Goal: Task Accomplishment & Management: Use online tool/utility

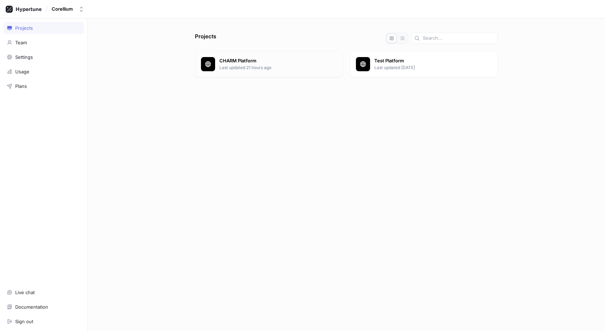
click at [243, 61] on p "CHARM Platform" at bounding box center [277, 60] width 117 height 7
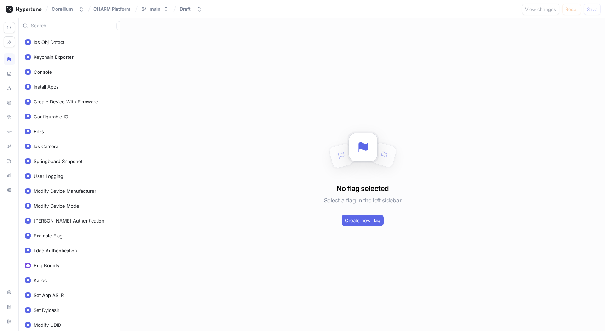
click at [73, 27] on input "text" at bounding box center [67, 25] width 72 height 7
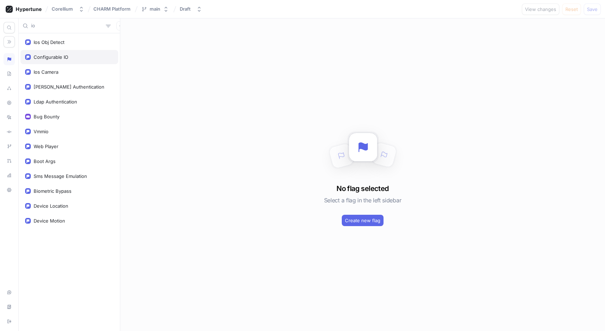
type input "io"
click at [74, 53] on div "Configurable IO" at bounding box center [70, 57] width 98 height 14
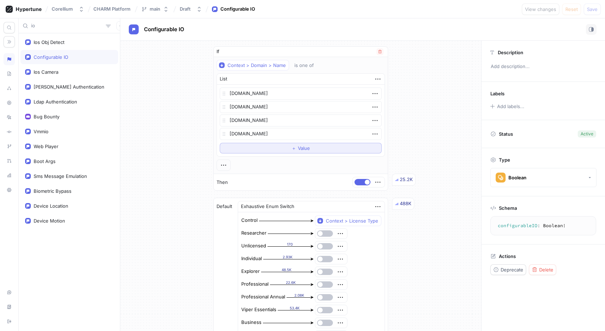
click at [282, 148] on button "＋ Value" at bounding box center [301, 148] width 162 height 11
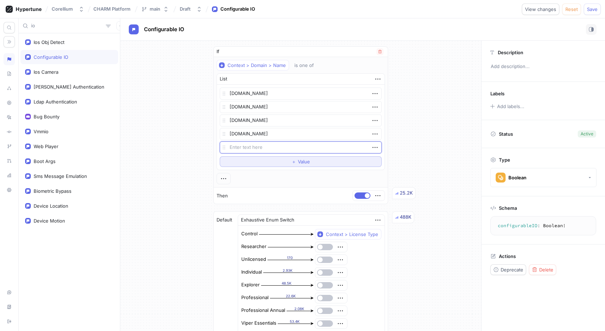
type textarea "x"
type textarea "[URL][DOMAIN_NAME]"
type textarea "x"
type textarea "[URL][DOMAIN_NAME]"
drag, startPoint x: 243, startPoint y: 148, endPoint x: 221, endPoint y: 148, distance: 21.6
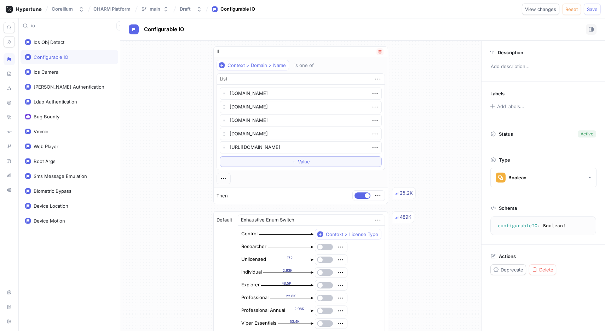
click at [222, 148] on div "[URL][DOMAIN_NAME]" at bounding box center [301, 147] width 162 height 12
type textarea "x"
type textarea "[DOMAIN_NAME]"
type textarea "x"
type textarea "[DOMAIN_NAME]"
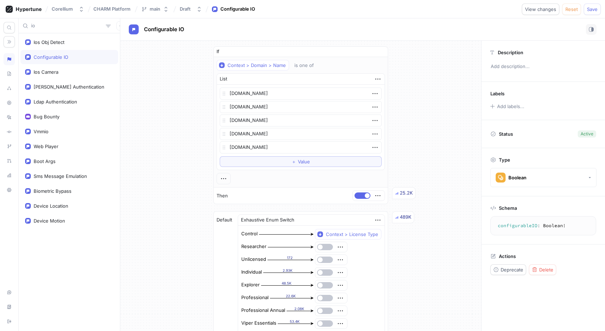
click at [415, 133] on div "If Context > Domain > Name is one of List [DOMAIN_NAME] [DOMAIN_NAME] [DOMAIN_N…" at bounding box center [300, 289] width 361 height 496
click at [588, 9] on span "Save" at bounding box center [592, 9] width 11 height 4
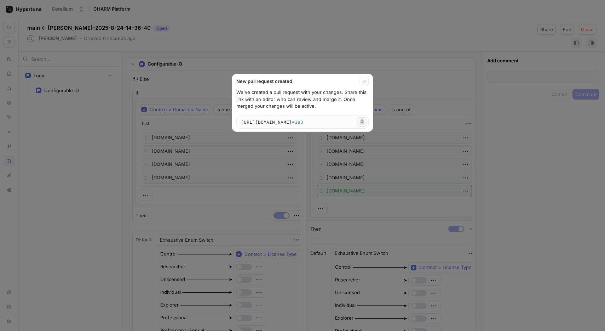
click at [363, 122] on icon "button" at bounding box center [362, 122] width 6 height 6
click at [364, 81] on icon "button" at bounding box center [364, 82] width 6 height 6
type textarea "x"
